Goal: Information Seeking & Learning: Learn about a topic

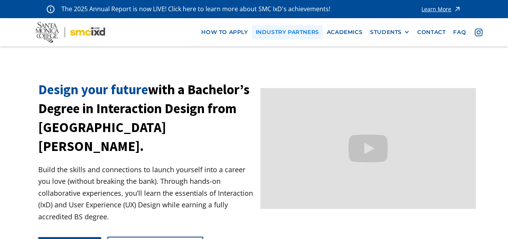
click at [292, 36] on link "industry partners" at bounding box center [287, 32] width 71 height 14
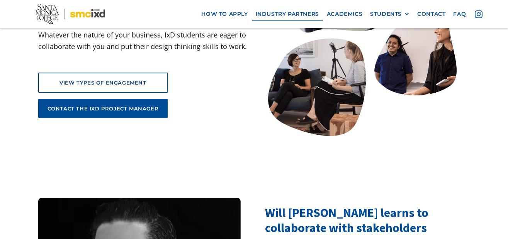
scroll to position [154, 0]
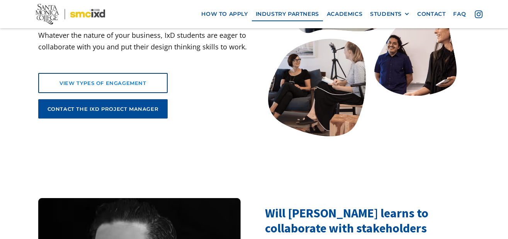
click at [125, 88] on link "view types of engagement" at bounding box center [103, 83] width 130 height 20
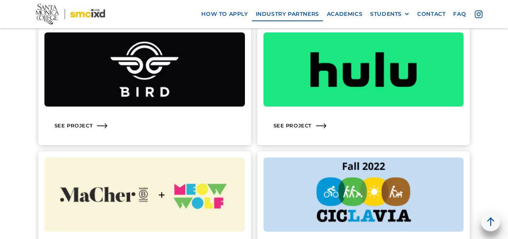
scroll to position [930, 0]
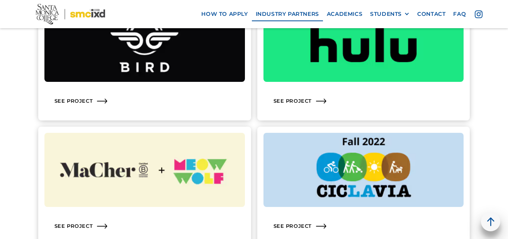
click at [359, 166] on img at bounding box center [363, 170] width 200 height 74
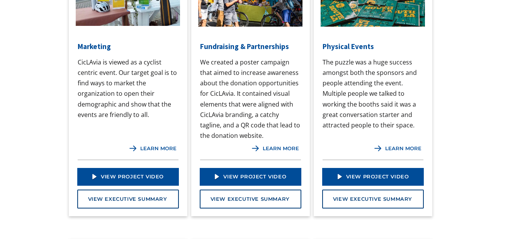
scroll to position [695, 0]
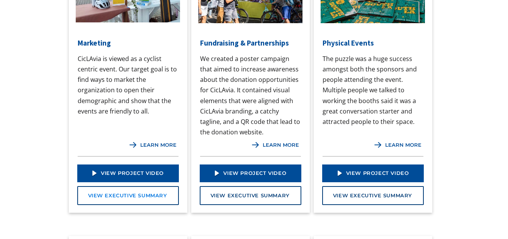
click at [155, 194] on link "View Executive Summary" at bounding box center [128, 195] width 102 height 19
